Goal: Transaction & Acquisition: Download file/media

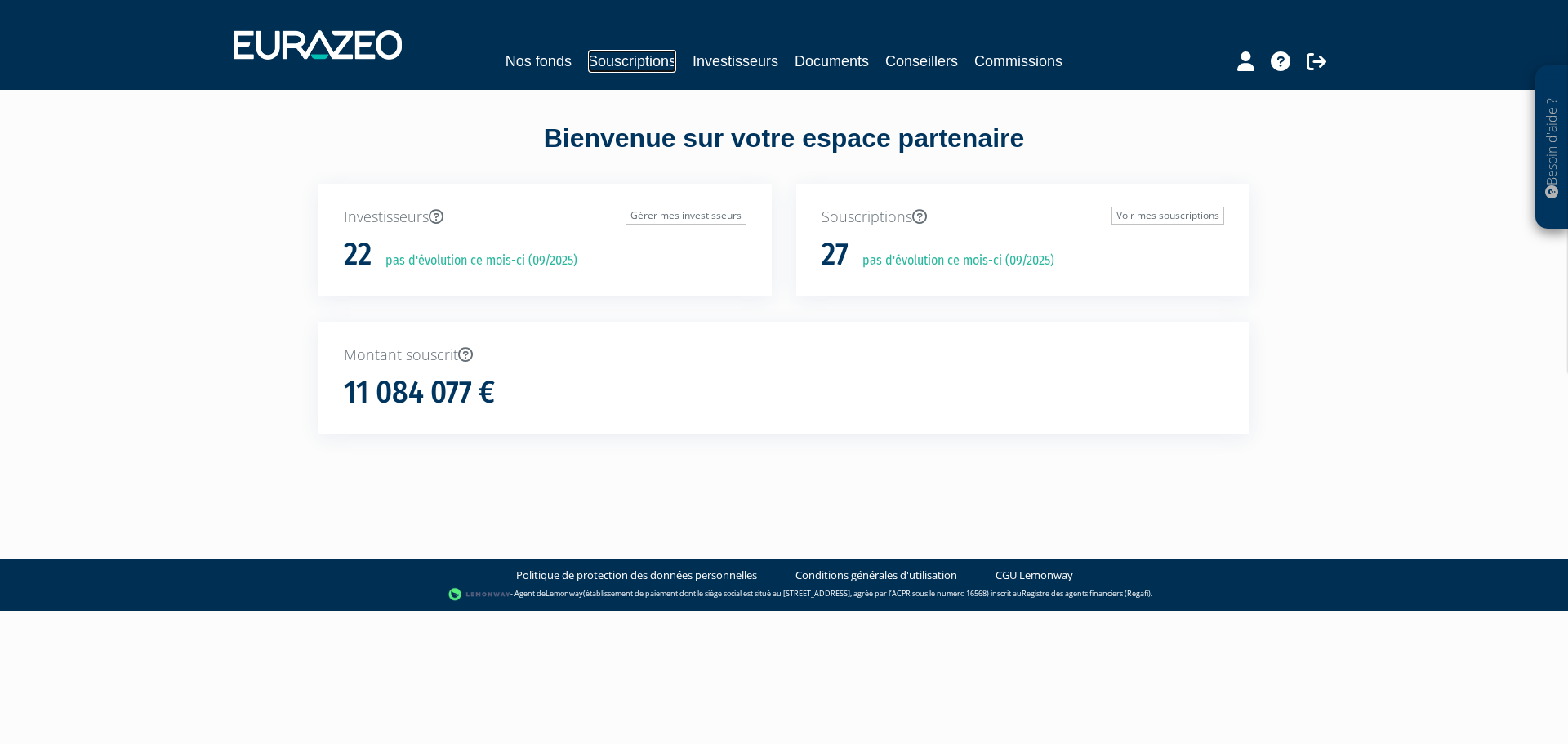
click at [598, 58] on link "Souscriptions" at bounding box center [632, 61] width 88 height 23
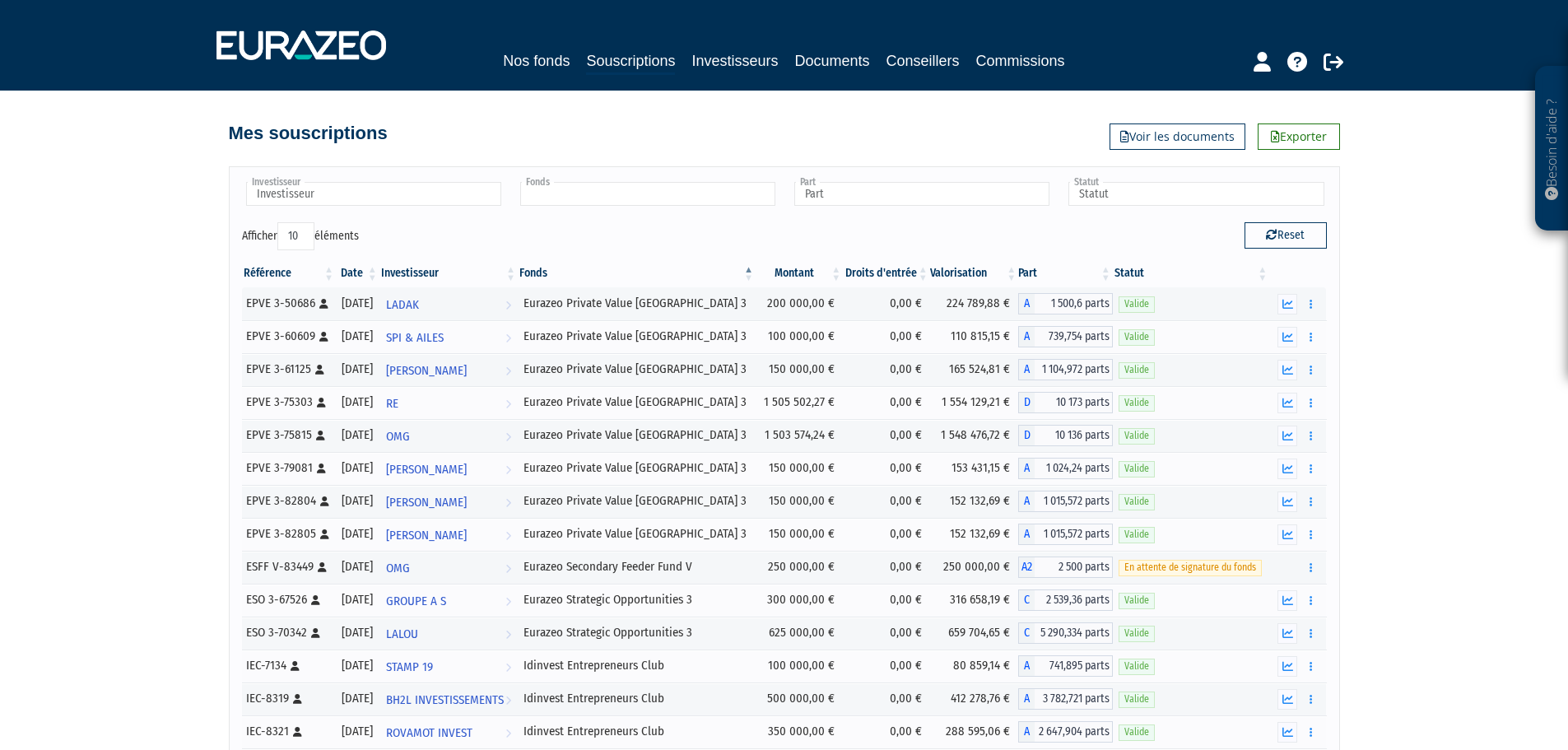
click at [535, 195] on input "text" at bounding box center [647, 194] width 255 height 24
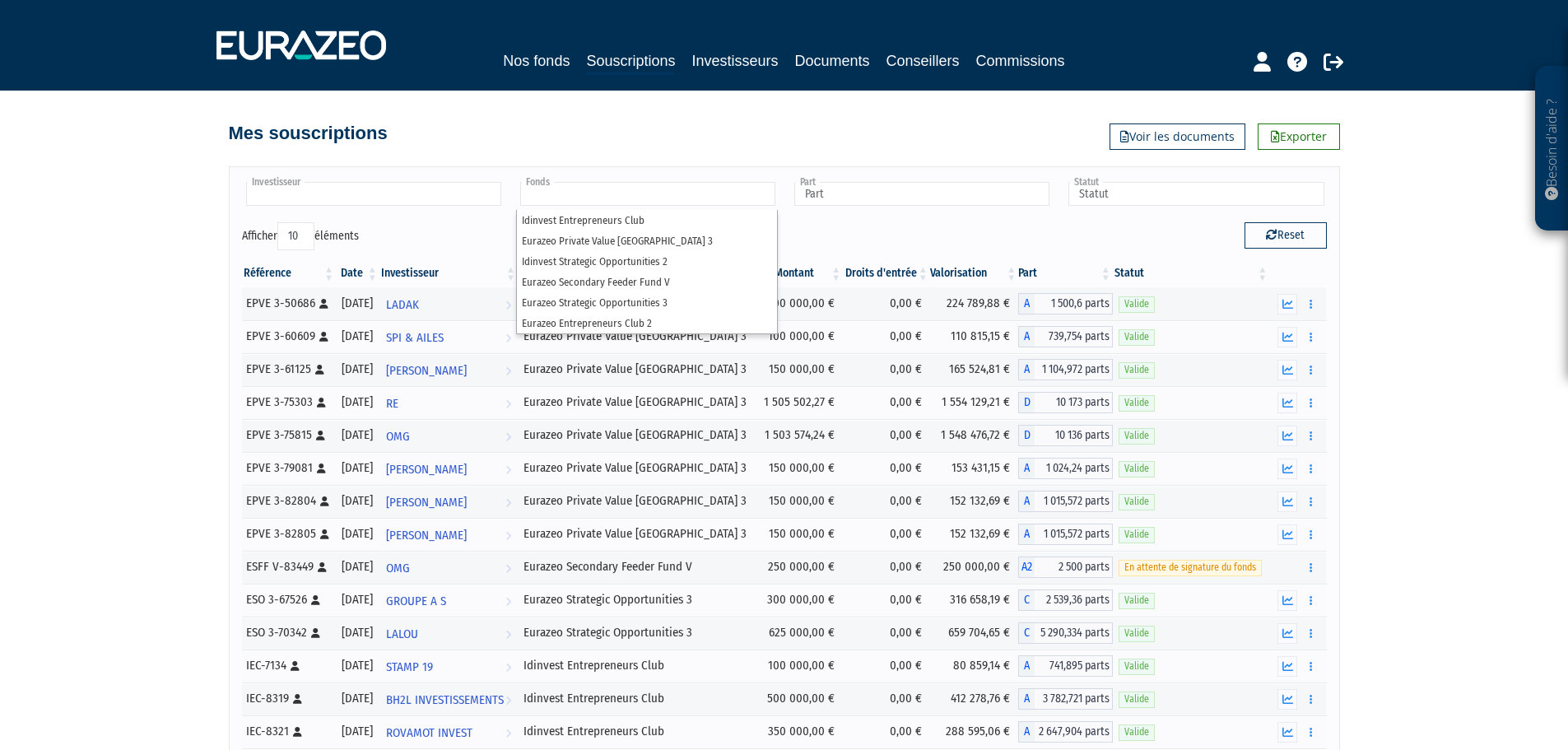
type input "Fonds"
click at [407, 188] on input "text" at bounding box center [373, 194] width 255 height 24
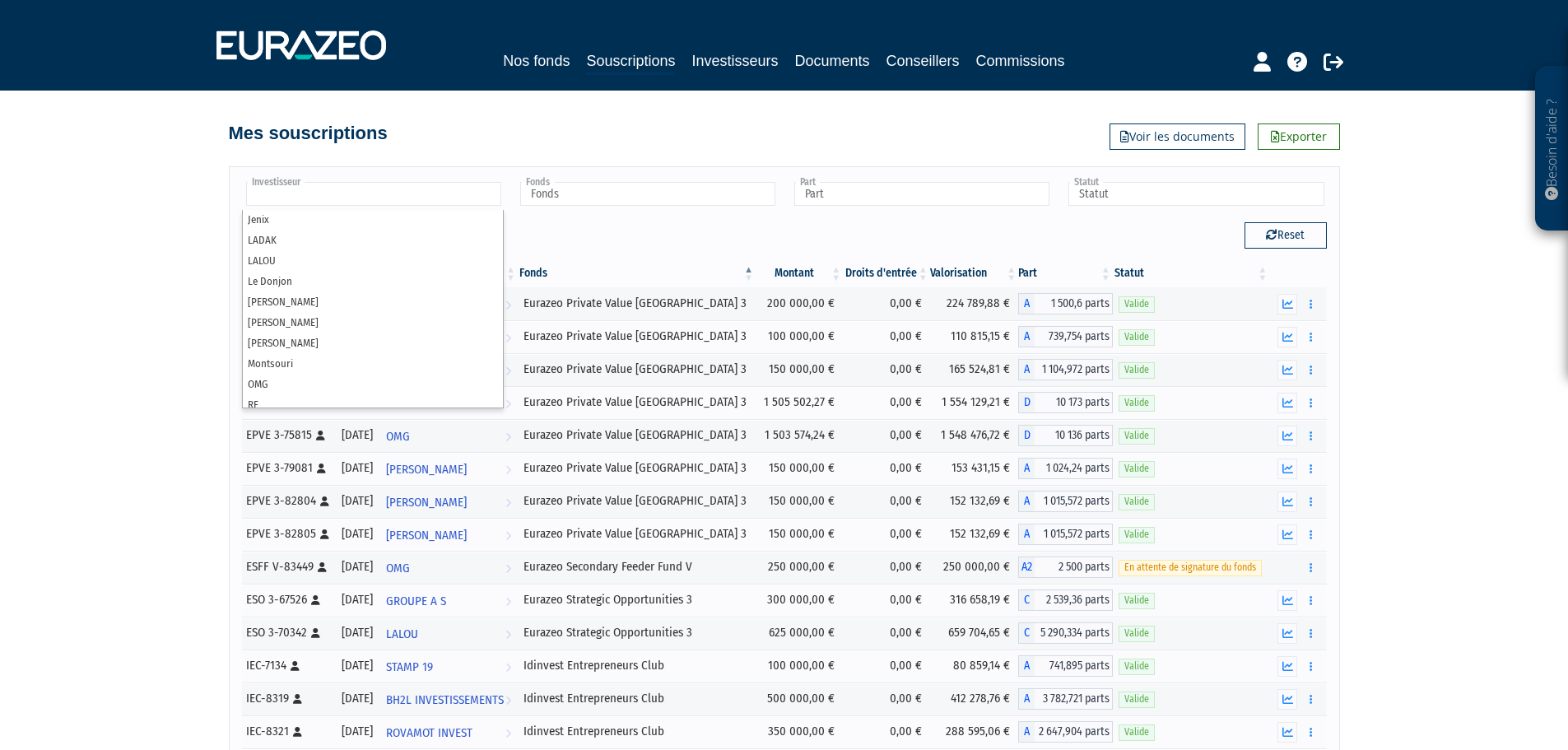
scroll to position [276, 0]
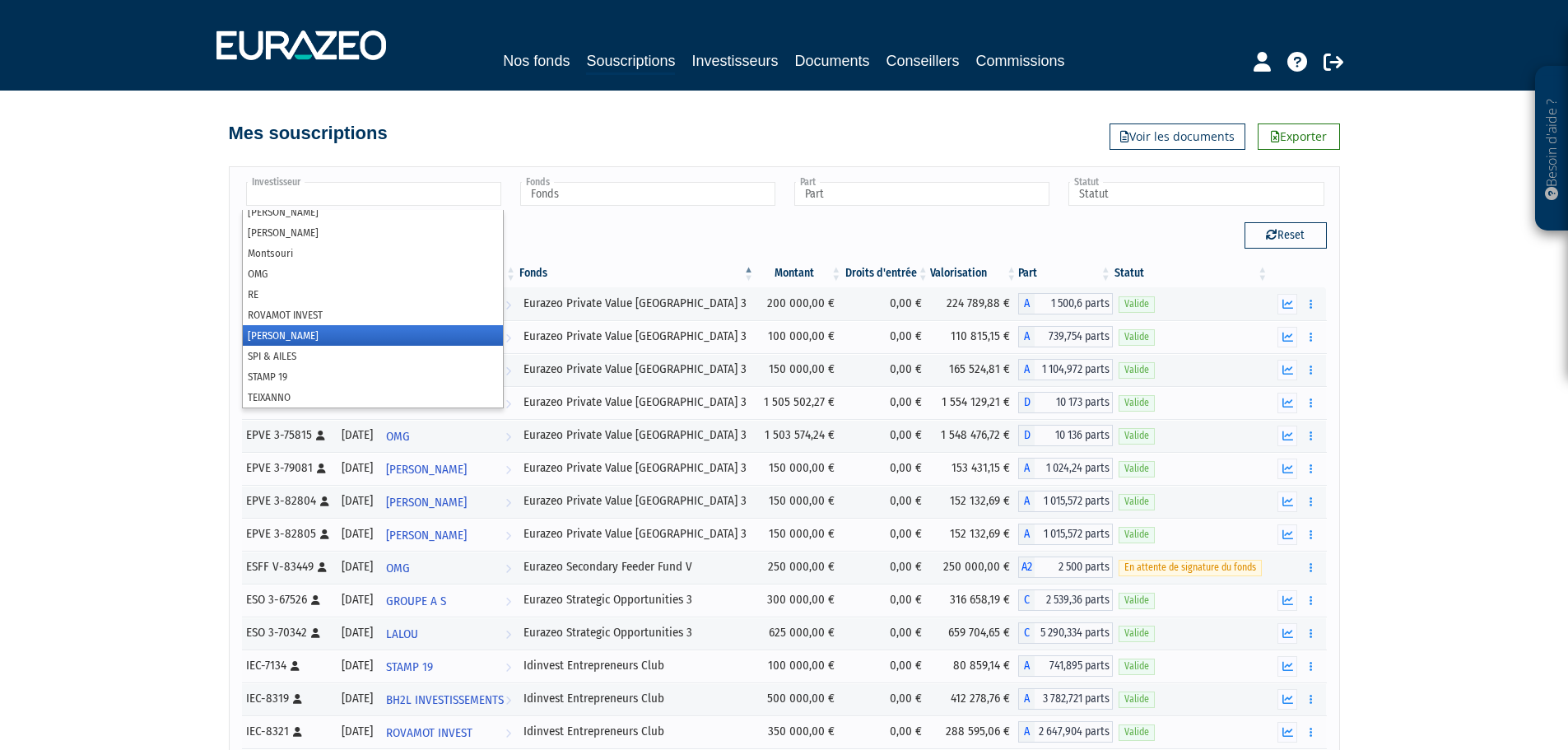
click at [295, 341] on li "Roger BORNE" at bounding box center [373, 335] width 260 height 21
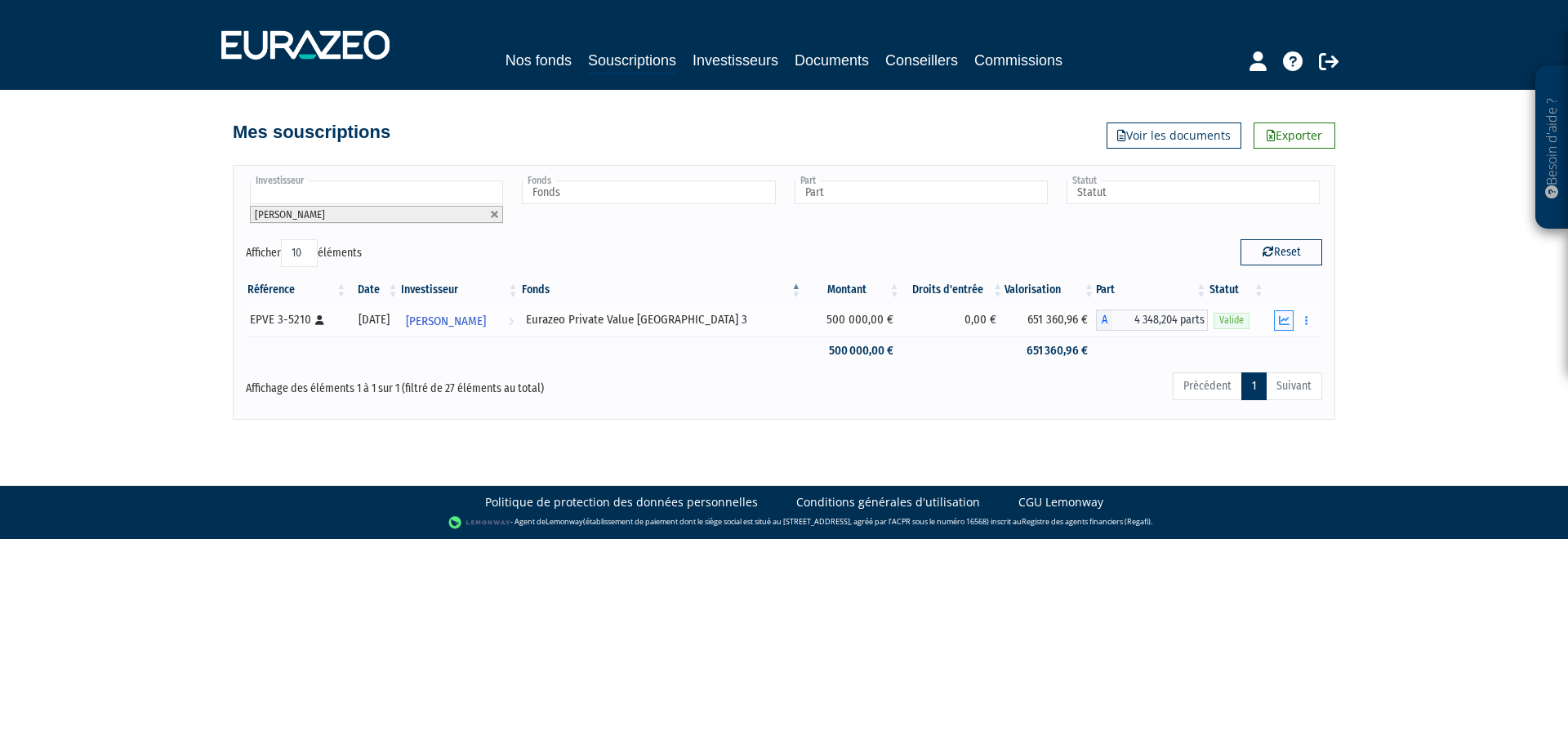
click at [1287, 325] on icon "button" at bounding box center [1284, 321] width 11 height 11
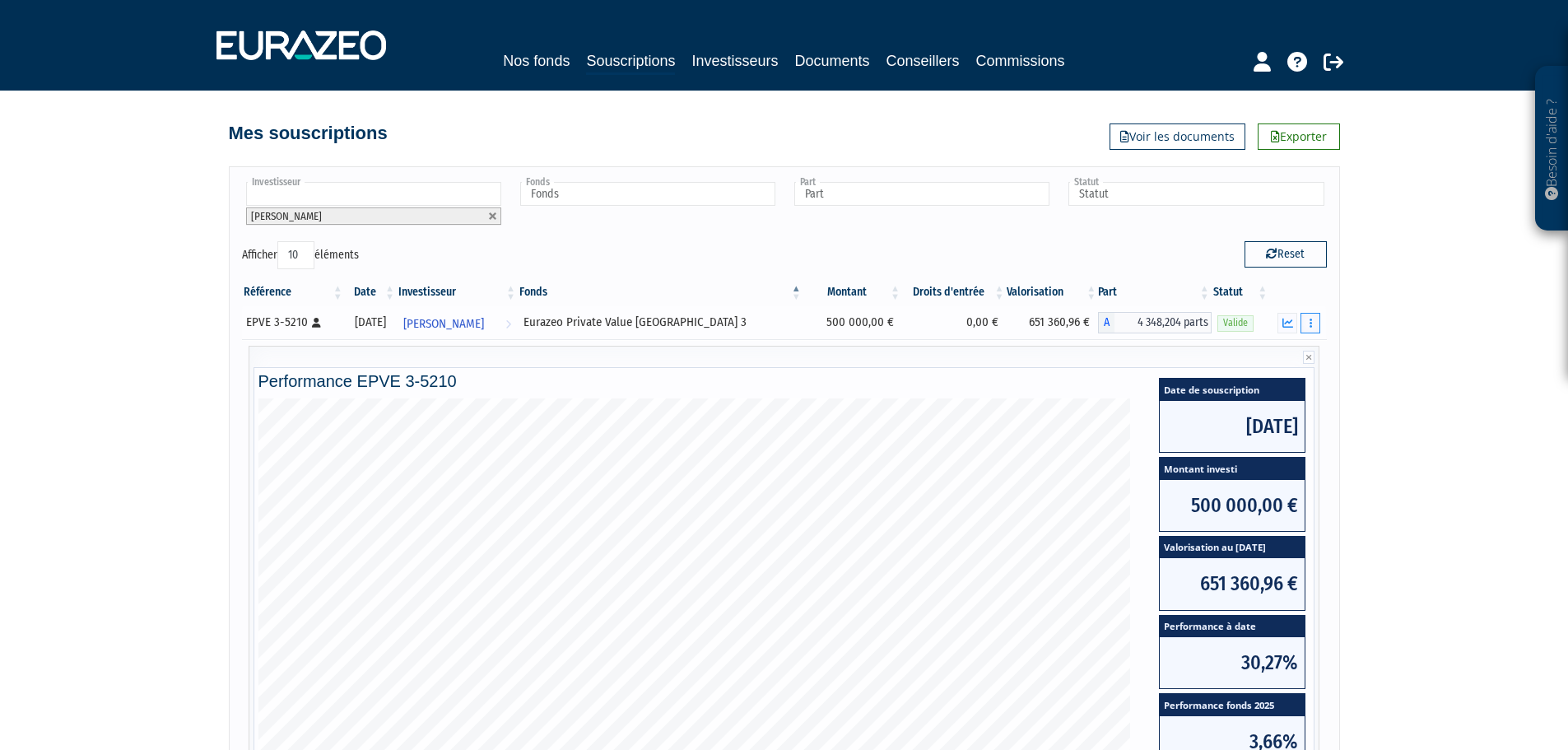
click at [1315, 318] on button "button" at bounding box center [1310, 322] width 20 height 21
click at [1287, 356] on link "Documents" at bounding box center [1274, 353] width 82 height 27
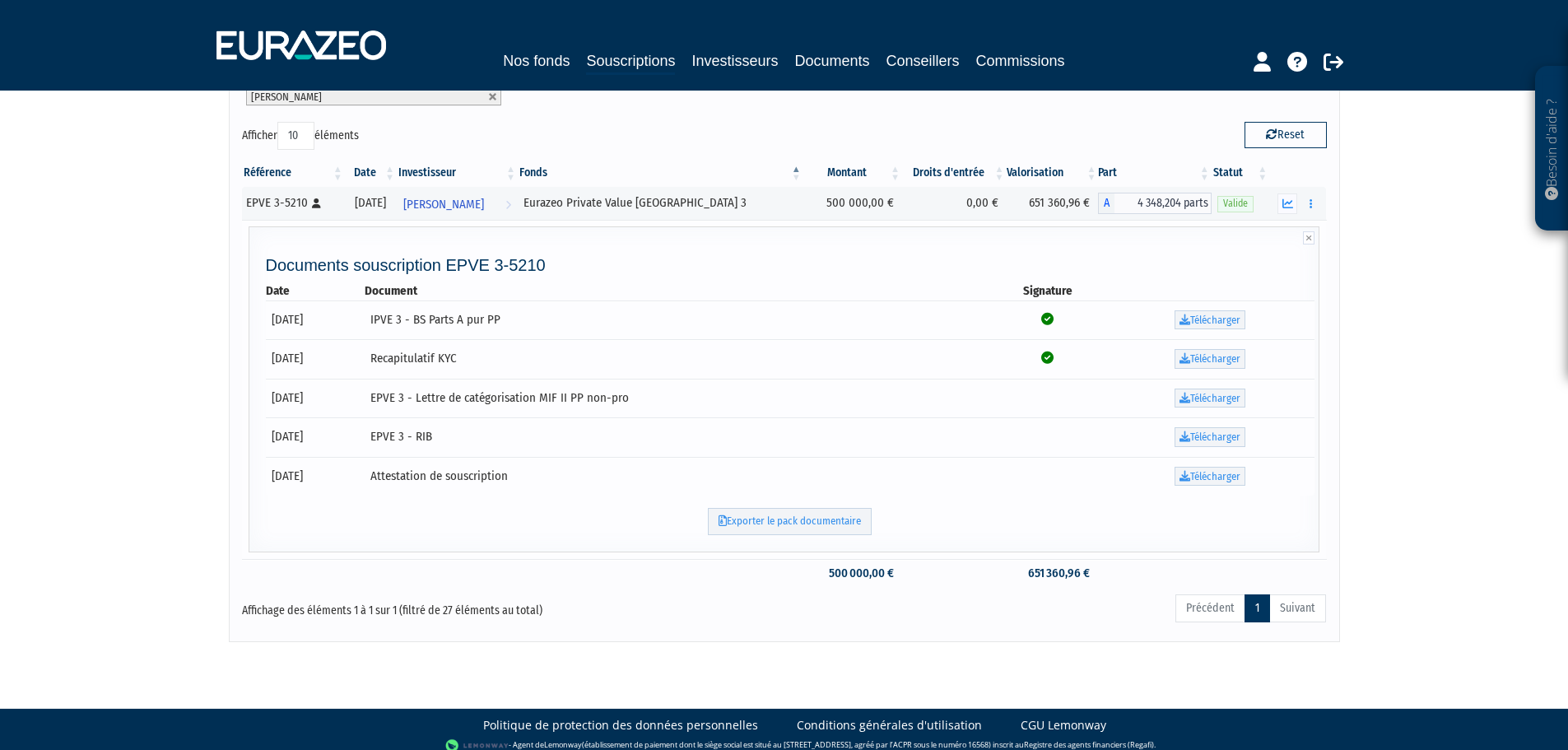
scroll to position [132, 0]
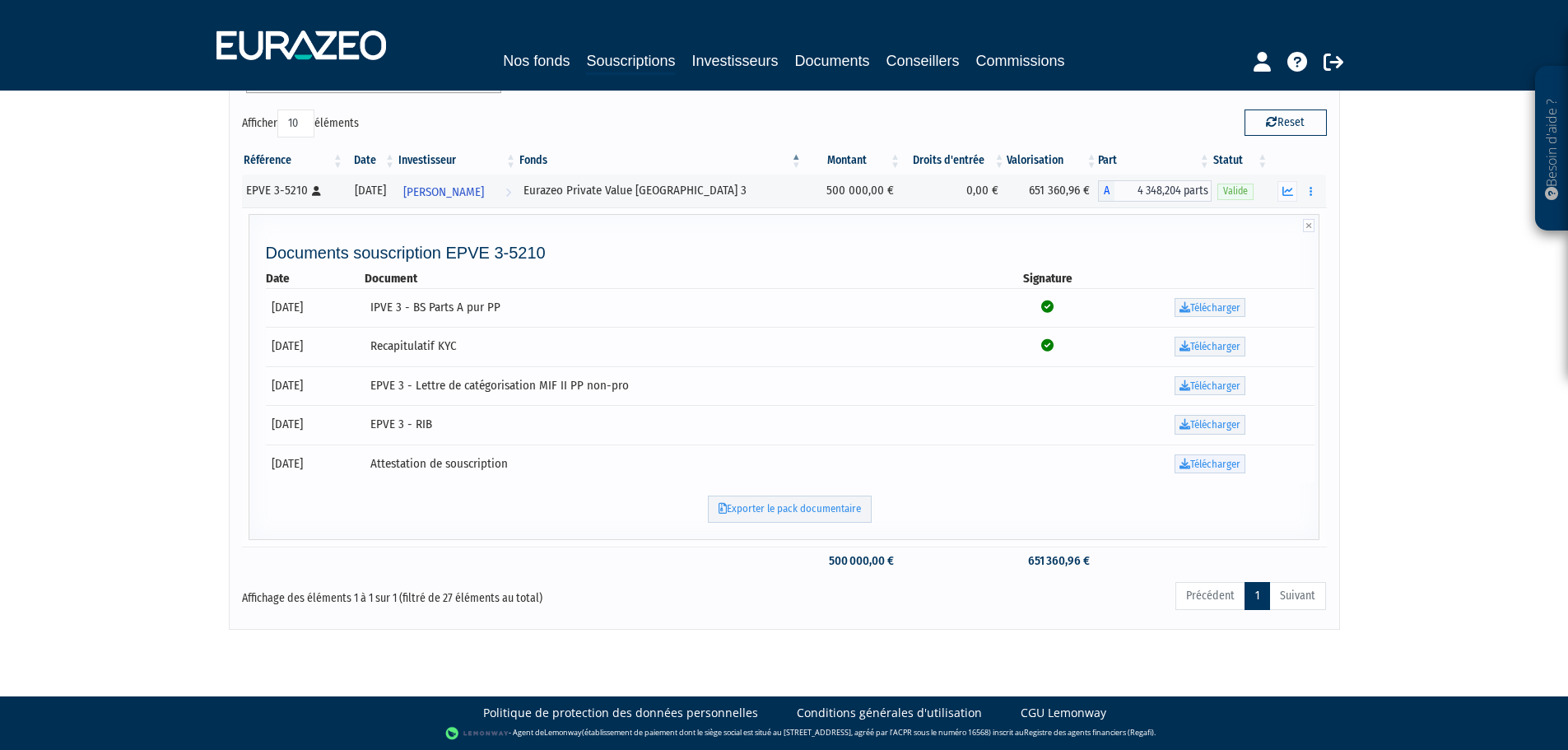
click at [1200, 462] on link "Télécharger" at bounding box center [1210, 464] width 71 height 20
click at [1228, 422] on link "Télécharger" at bounding box center [1210, 425] width 71 height 20
click at [1310, 193] on icon "button" at bounding box center [1310, 192] width 3 height 11
click at [1384, 201] on div "Besoin d'aide ? × J'ai besoin d'aide Si vous avez une question à propos du fonc…" at bounding box center [784, 249] width 1568 height 762
